Goal: Find specific page/section: Find specific page/section

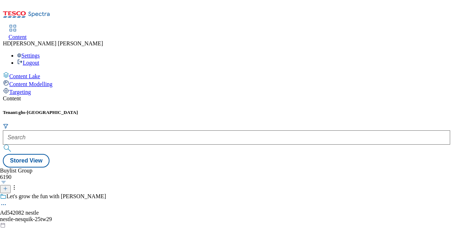
drag, startPoint x: 429, startPoint y: 0, endPoint x: 275, endPoint y: 41, distance: 159.3
click at [275, 95] on div "Content Tenant: ghs-uk Stored View Buylist Group 6190 Let's grow the fun with N…" at bounding box center [227, 131] width 448 height 72
click at [429, 167] on div "Buylist Group 6190 Let's grow the fun with Nesquik Ad542082 nestle nestle-nesqu…" at bounding box center [227, 167] width 448 height 0
